Goal: Task Accomplishment & Management: Complete application form

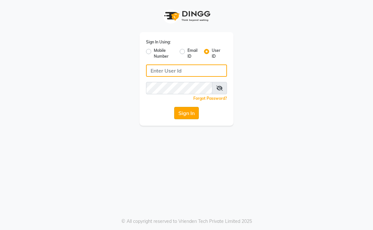
type input "aahaircraft"
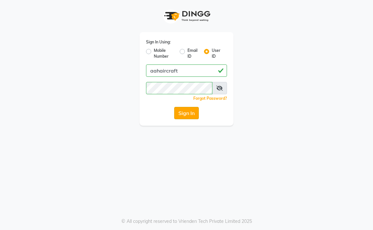
click at [181, 110] on button "Sign In" at bounding box center [186, 113] width 25 height 12
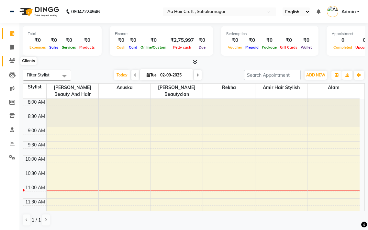
click at [11, 62] on icon at bounding box center [12, 60] width 6 height 5
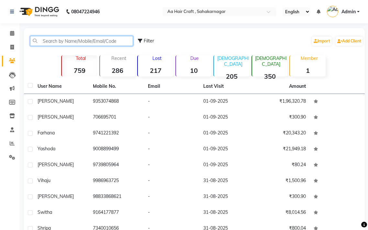
click at [78, 41] on input "text" at bounding box center [81, 41] width 103 height 10
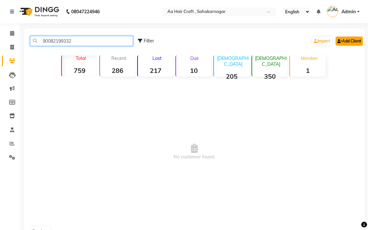
type input "90082199332"
click at [350, 40] on link "Add Client" at bounding box center [349, 41] width 27 height 9
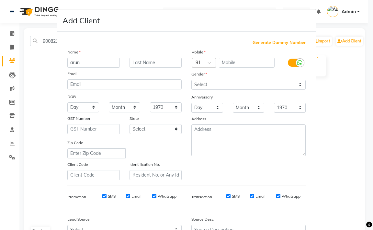
type input "arun"
click at [206, 83] on select "Select [DEMOGRAPHIC_DATA] [DEMOGRAPHIC_DATA] Other Prefer Not To Say" at bounding box center [248, 85] width 114 height 10
select select "[DEMOGRAPHIC_DATA]"
click at [191, 80] on select "Select [DEMOGRAPHIC_DATA] [DEMOGRAPHIC_DATA] Other Prefer Not To Say" at bounding box center [248, 85] width 114 height 10
click at [227, 58] on input "text" at bounding box center [247, 63] width 56 height 10
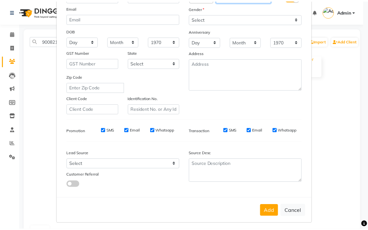
scroll to position [69, 0]
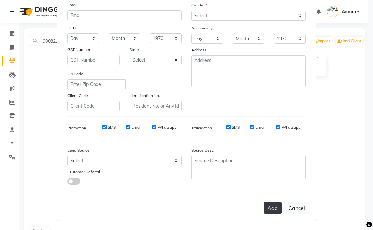
type input "9008499332"
click at [269, 211] on button "Add" at bounding box center [273, 208] width 18 height 12
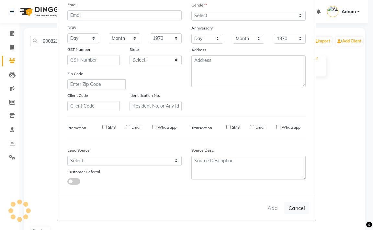
select select
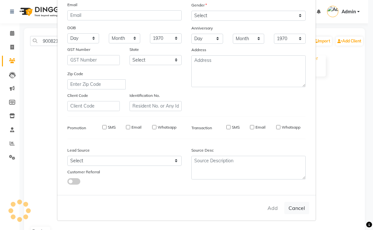
select select
checkbox input "false"
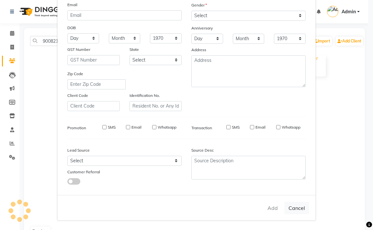
checkbox input "false"
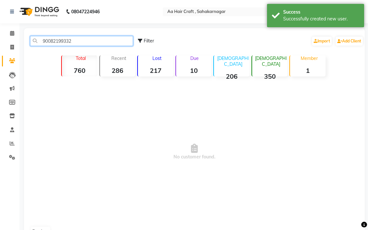
click at [78, 45] on input "90082199332" at bounding box center [81, 41] width 103 height 10
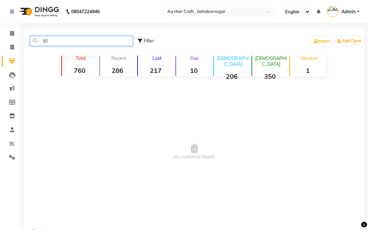
type input "9"
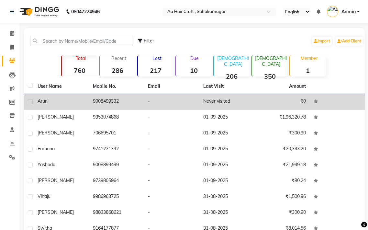
click at [48, 100] on div "arun" at bounding box center [62, 101] width 48 height 7
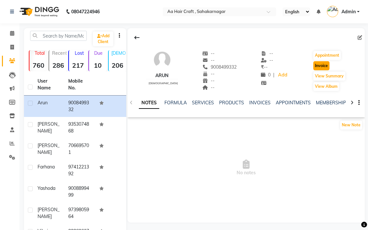
click at [322, 63] on button "Invoice" at bounding box center [321, 65] width 16 height 9
select select "service"
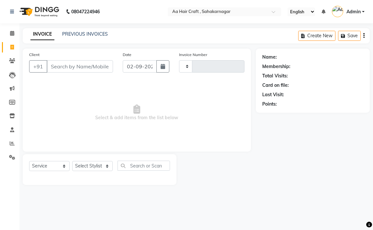
type input "0702"
select select "6074"
type input "9008499332"
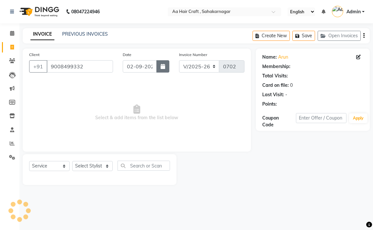
click at [161, 68] on icon "button" at bounding box center [163, 66] width 5 height 5
select select "9"
select select "2025"
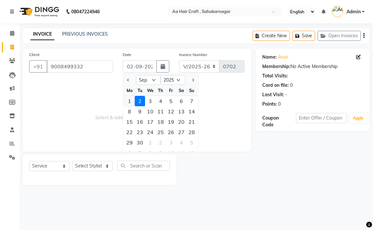
click at [130, 102] on div "1" at bounding box center [129, 101] width 10 height 10
type input "01-09-2025"
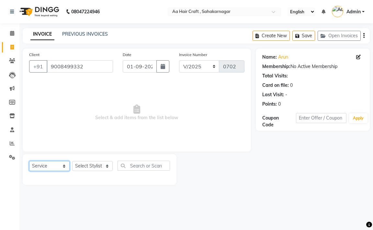
drag, startPoint x: 39, startPoint y: 169, endPoint x: 39, endPoint y: 162, distance: 7.1
click at [39, 168] on select "Select Service Product Membership Package Voucher Prepaid Gift Card" at bounding box center [49, 166] width 40 height 10
click at [29, 161] on select "Select Service Product Membership Package Voucher Prepaid Gift Card" at bounding box center [49, 166] width 40 height 10
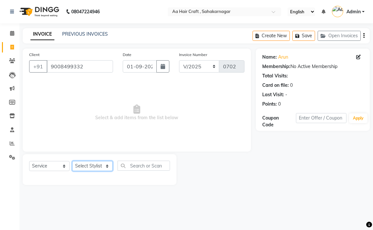
click at [92, 165] on select "Select Stylist [PERSON_NAME] hair stylish [PERSON_NAME] beautycian [PERSON_NAME…" at bounding box center [92, 166] width 40 height 10
select select "80767"
click at [72, 161] on select "Select Stylist [PERSON_NAME] hair stylish [PERSON_NAME] beautycian [PERSON_NAME…" at bounding box center [92, 166] width 40 height 10
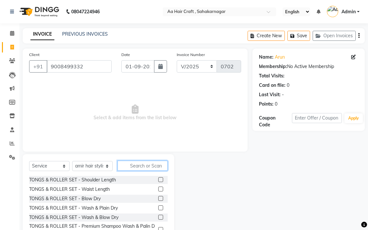
click at [137, 163] on input "text" at bounding box center [143, 166] width 50 height 10
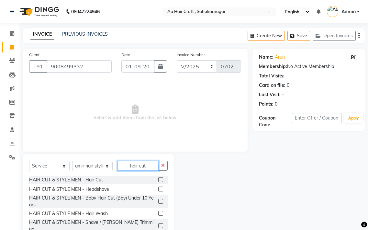
type input "hair cut"
click at [158, 181] on label at bounding box center [160, 179] width 5 height 5
click at [158, 181] on input "checkbox" at bounding box center [160, 180] width 4 height 4
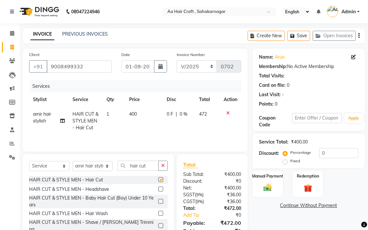
checkbox input "false"
click at [161, 168] on button "button" at bounding box center [162, 166] width 9 height 10
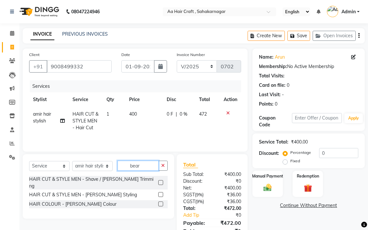
type input "bear"
click at [159, 180] on label at bounding box center [160, 182] width 5 height 5
click at [159, 181] on input "checkbox" at bounding box center [160, 183] width 4 height 4
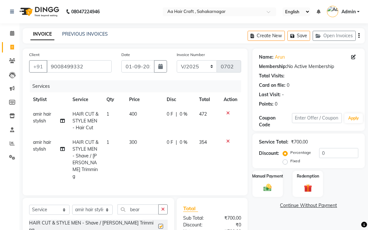
checkbox input "false"
click at [162, 207] on icon "button" at bounding box center [163, 209] width 4 height 5
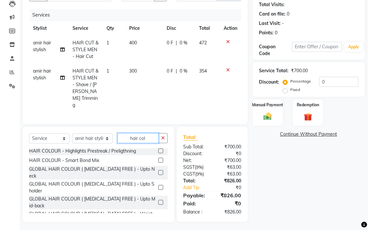
scroll to position [130, 0]
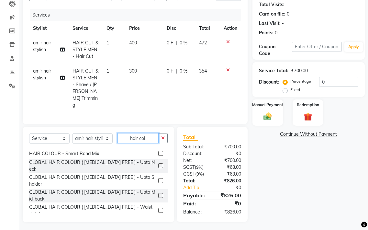
type input "hair col"
click at [158, 163] on label at bounding box center [160, 165] width 5 height 5
click at [158, 164] on input "checkbox" at bounding box center [160, 166] width 4 height 4
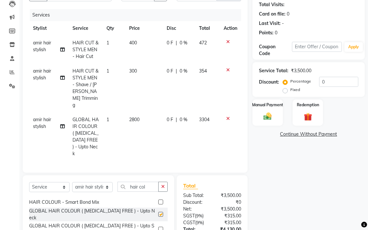
checkbox input "false"
click at [145, 114] on td "2800" at bounding box center [144, 136] width 38 height 49
select select "80767"
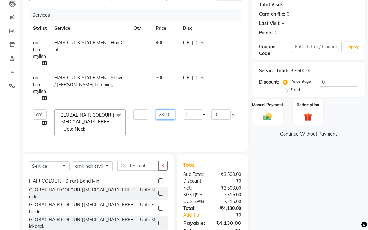
click at [170, 114] on input "2800" at bounding box center [165, 114] width 19 height 10
type input "2"
type input "999"
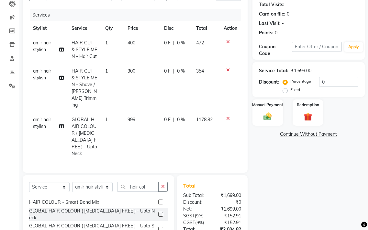
click at [175, 132] on tr "amir hair stylish GLOBAL HAIR COLOUR ( [MEDICAL_DATA] FREE ) - Upto Neck 1 999 …" at bounding box center [135, 136] width 212 height 49
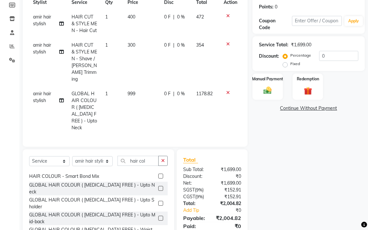
scroll to position [48, 0]
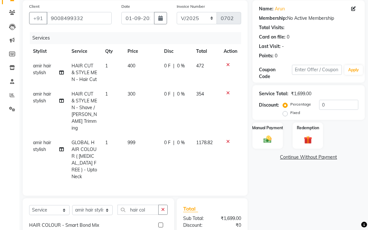
click at [156, 136] on td "999" at bounding box center [142, 159] width 37 height 49
select select "80767"
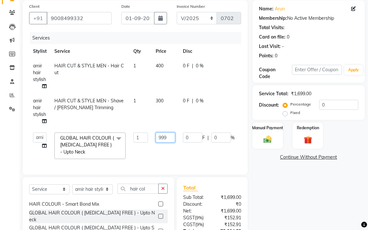
click at [169, 140] on input "999" at bounding box center [165, 137] width 19 height 10
type input "9"
type input "800"
click at [175, 147] on tr "[PERSON_NAME] hair stylish Anuska [PERSON_NAME] beautycian [PERSON_NAME] beauty…" at bounding box center [156, 146] width 255 height 34
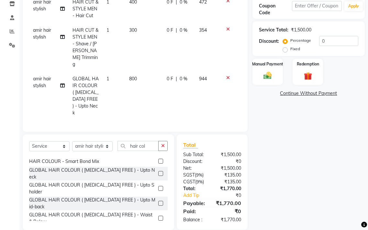
scroll to position [113, 0]
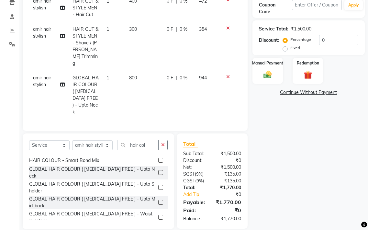
click at [144, 28] on td "300" at bounding box center [144, 46] width 38 height 49
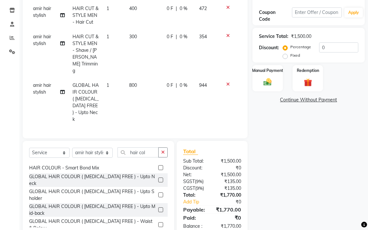
select select "80767"
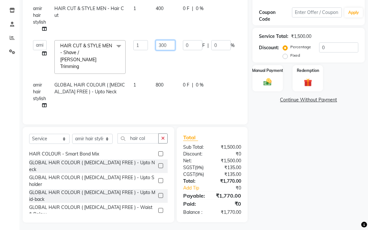
click at [172, 44] on input "300" at bounding box center [165, 45] width 19 height 10
type input "3"
type input "4"
type input "255"
click at [171, 56] on tr "[PERSON_NAME] hair stylish Anuska [PERSON_NAME] beautycian [PERSON_NAME] beauty…" at bounding box center [154, 56] width 250 height 41
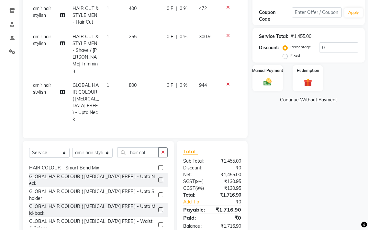
click at [142, 12] on td "400" at bounding box center [144, 15] width 38 height 28
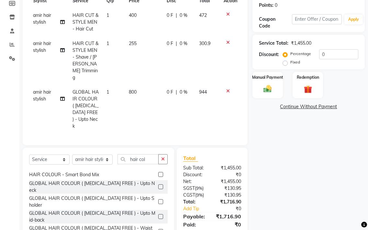
select select "80767"
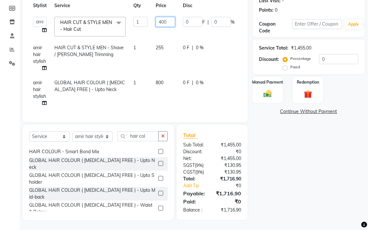
click at [167, 17] on input "400" at bounding box center [165, 22] width 19 height 10
type input "4"
type input "255"
click at [169, 28] on tr "[PERSON_NAME] hair stylish Anuska [PERSON_NAME] beautycian [PERSON_NAME] beauty…" at bounding box center [154, 27] width 250 height 28
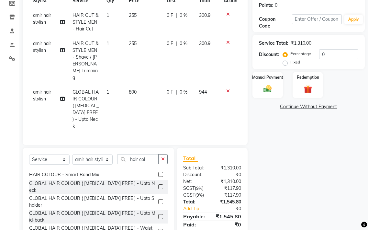
click at [143, 17] on td "255" at bounding box center [144, 22] width 38 height 28
select select "80767"
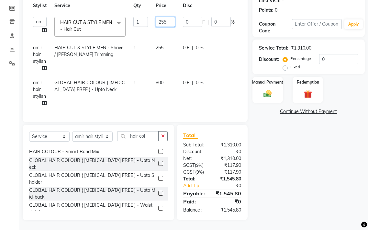
click at [168, 17] on input "255" at bounding box center [165, 22] width 19 height 10
type input "260"
click at [172, 29] on tr "[PERSON_NAME] hair stylish Anuska [PERSON_NAME] beautycian [PERSON_NAME] beauty…" at bounding box center [154, 27] width 250 height 28
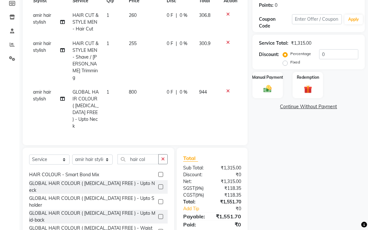
click at [144, 44] on td "255" at bounding box center [144, 60] width 38 height 49
select select "80767"
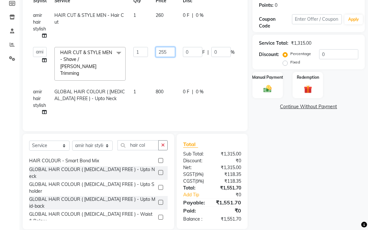
click at [169, 47] on input "255" at bounding box center [165, 52] width 19 height 10
type input "275"
click at [167, 60] on tr "[PERSON_NAME] hair stylish Anuska [PERSON_NAME] beautycian [PERSON_NAME] beauty…" at bounding box center [154, 63] width 250 height 41
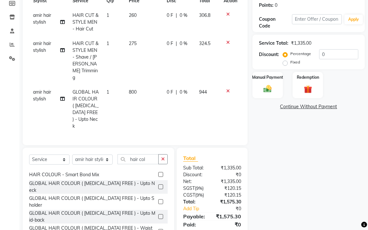
click at [145, 44] on td "275" at bounding box center [144, 60] width 38 height 49
select select "80767"
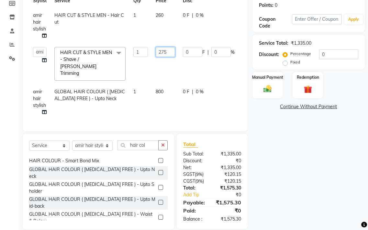
click at [169, 49] on input "275" at bounding box center [165, 52] width 19 height 10
type input "295"
click at [176, 71] on tr "[PERSON_NAME] hair stylish Anuska [PERSON_NAME] beautycian [PERSON_NAME] beauty…" at bounding box center [154, 63] width 250 height 41
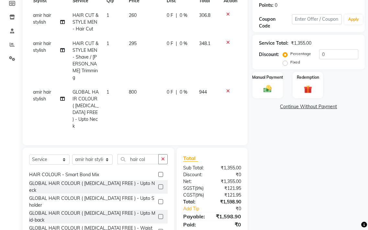
click at [141, 51] on td "295" at bounding box center [144, 60] width 38 height 49
select select "80767"
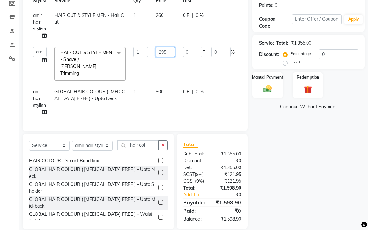
click at [167, 48] on input "295" at bounding box center [165, 52] width 19 height 10
type input "2"
type input "300"
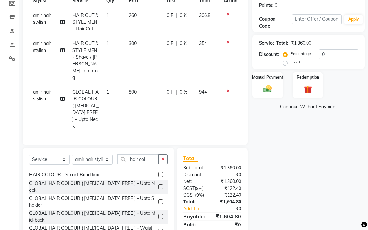
click at [179, 74] on td "0 F | 0 %" at bounding box center [179, 60] width 32 height 49
select select "80767"
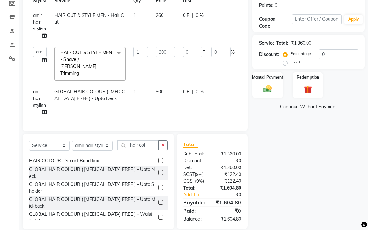
click at [170, 86] on td "800" at bounding box center [165, 102] width 27 height 35
select select "80767"
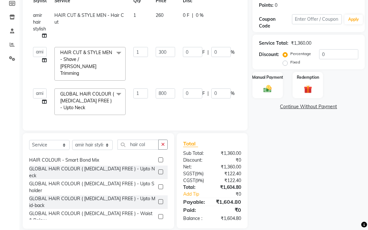
click at [170, 85] on td "800" at bounding box center [165, 102] width 27 height 34
click at [171, 88] on input "800" at bounding box center [165, 93] width 19 height 10
type input "825"
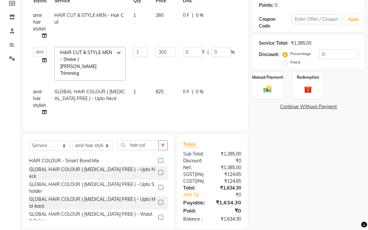
click at [182, 98] on td "0 F | 0 %" at bounding box center [209, 102] width 60 height 35
select select "80767"
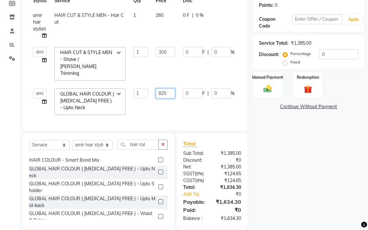
click at [169, 88] on input "825" at bounding box center [165, 93] width 19 height 10
type input "830"
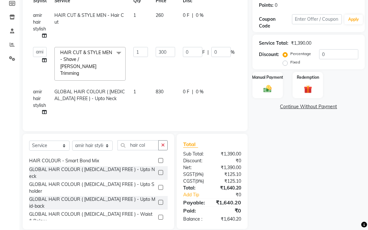
click at [183, 105] on td "0 F | 0 %" at bounding box center [209, 102] width 60 height 35
select select "80767"
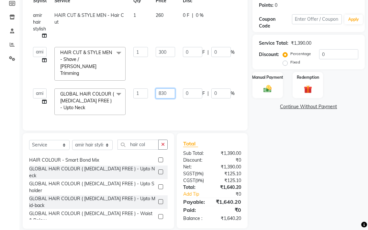
click at [171, 90] on input "830" at bounding box center [165, 93] width 19 height 10
type input "840"
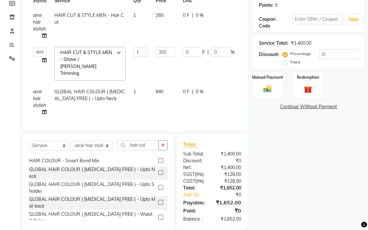
click at [175, 97] on td "840" at bounding box center [165, 102] width 27 height 35
select select "80767"
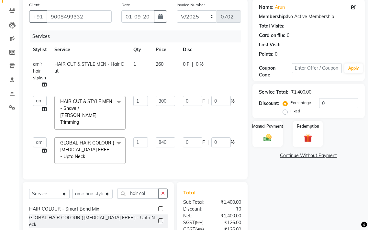
scroll to position [34, 0]
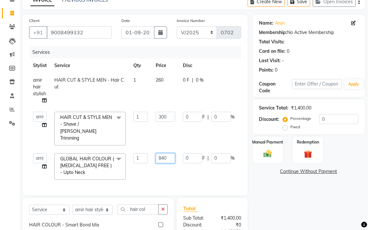
click at [172, 153] on input "840" at bounding box center [165, 158] width 19 height 10
type input "838"
click at [173, 173] on td "838" at bounding box center [165, 166] width 27 height 34
select select "80767"
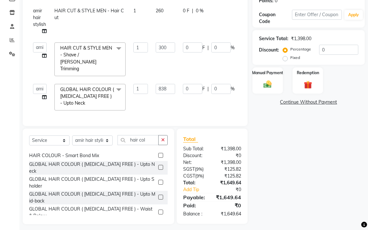
scroll to position [105, 0]
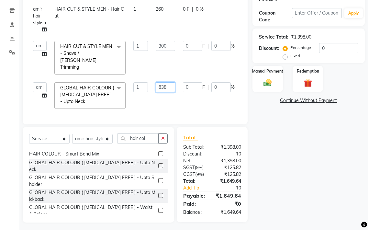
click at [172, 82] on input "838" at bounding box center [165, 87] width 19 height 10
type input "839"
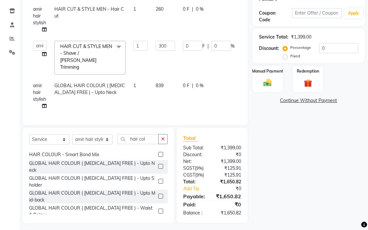
click at [171, 89] on td "839" at bounding box center [165, 95] width 27 height 35
select select "80767"
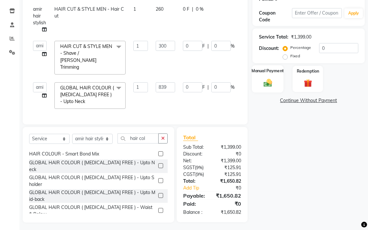
click at [273, 82] on img at bounding box center [268, 83] width 14 height 10
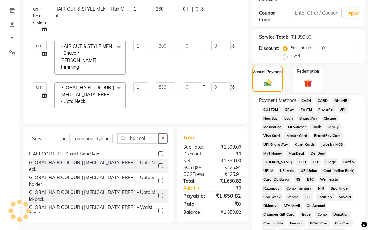
click at [290, 110] on span "GPay" at bounding box center [289, 109] width 13 height 7
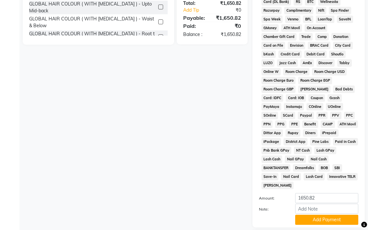
scroll to position [334, 0]
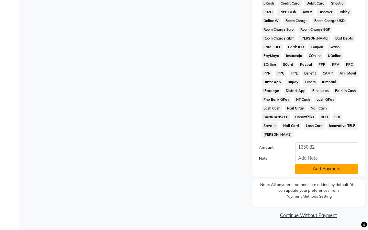
click at [319, 172] on button "Add Payment" at bounding box center [326, 169] width 63 height 10
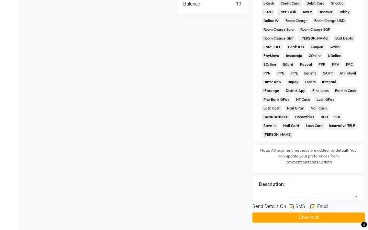
click at [311, 206] on label at bounding box center [313, 206] width 5 height 5
click at [311, 206] on input "checkbox" at bounding box center [313, 207] width 4 height 4
checkbox input "false"
click at [306, 217] on button "Checkout" at bounding box center [309, 217] width 112 height 10
